Goal: Communication & Community: Ask a question

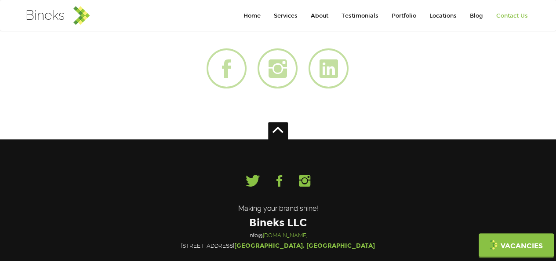
scroll to position [2548, 0]
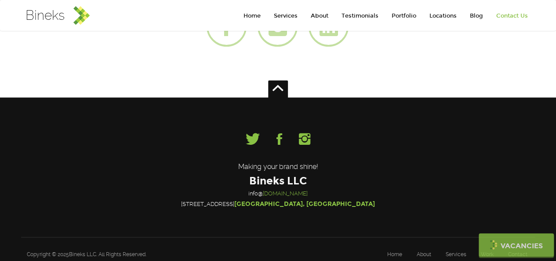
drag, startPoint x: 509, startPoint y: 13, endPoint x: 457, endPoint y: 1, distance: 53.5
click at [508, 13] on link "Contact Us" at bounding box center [512, 16] width 45 height 18
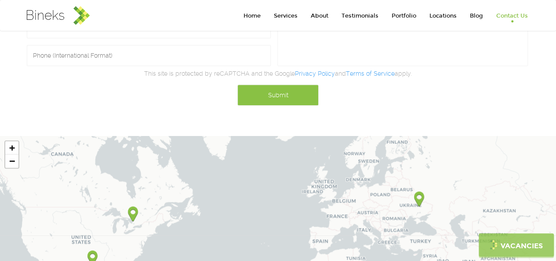
scroll to position [1994, 0]
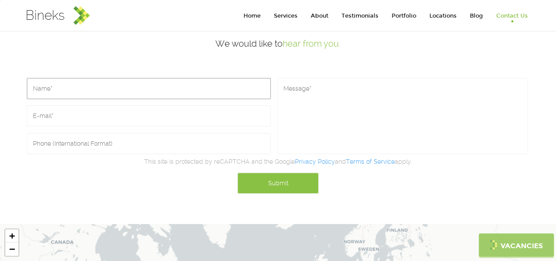
click at [82, 82] on input "text" at bounding box center [149, 88] width 244 height 21
type input "[PERSON_NAME]"
type input "[EMAIL_ADDRESS][DOMAIN_NAME]"
type input "09173841330"
click at [121, 75] on div "[PERSON_NAME] [PERSON_NAME][EMAIL_ADDRESS][DOMAIN_NAME] 09173841330" at bounding box center [152, 116] width 250 height 82
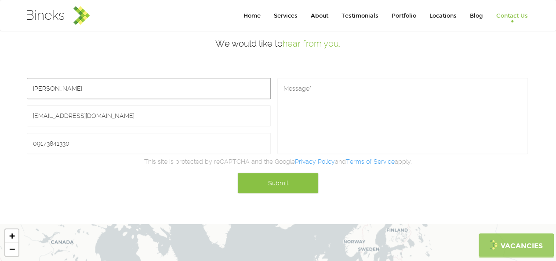
click at [107, 78] on input "[PERSON_NAME]" at bounding box center [149, 88] width 244 height 21
type input "[PERSON_NAME]"
click at [81, 106] on input "[EMAIL_ADDRESS][DOMAIN_NAME]" at bounding box center [149, 115] width 244 height 21
type input "[PERSON_NAME][EMAIL_ADDRESS][DOMAIN_NAME]"
click at [74, 133] on input "09173841330" at bounding box center [149, 143] width 244 height 21
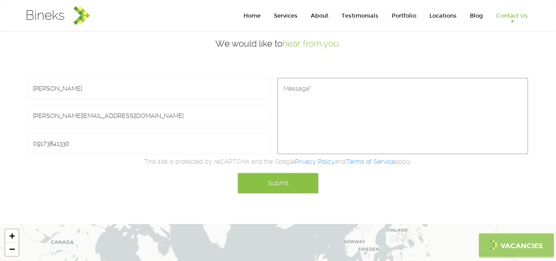
click at [290, 103] on textarea at bounding box center [402, 116] width 250 height 76
paste textarea "Hey team! I’m reaching out because we’re recognizing standout work in marketing…"
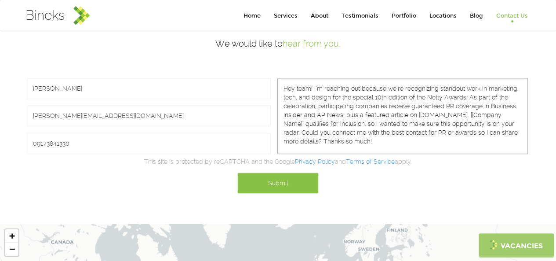
drag, startPoint x: 468, startPoint y: 105, endPoint x: 500, endPoint y: 102, distance: 32.7
click at [500, 102] on textarea "Hey team! I’m reaching out because we’re recognizing standout work in marketing…" at bounding box center [402, 116] width 250 height 76
drag, startPoint x: 467, startPoint y: 105, endPoint x: 488, endPoint y: 103, distance: 21.2
click at [488, 103] on textarea "Hey team! I’m reaching out because we’re recognizing standout work in marketing…" at bounding box center [402, 116] width 250 height 76
paste textarea "[DOMAIN_NAME]"
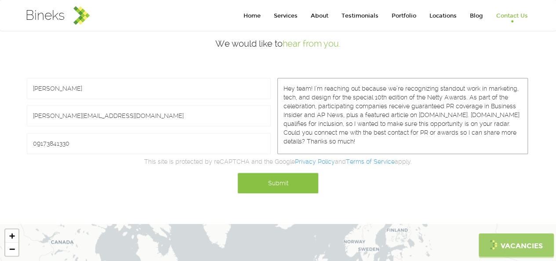
type textarea "Hey team! I’m reaching out because we’re recognizing standout work in marketing…"
click at [250, 172] on input "Submit" at bounding box center [277, 182] width 81 height 21
